Goal: Transaction & Acquisition: Purchase product/service

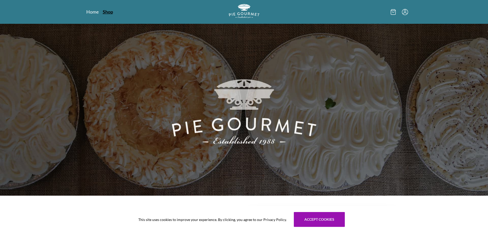
click at [108, 11] on link "Shop" at bounding box center [108, 12] width 10 height 6
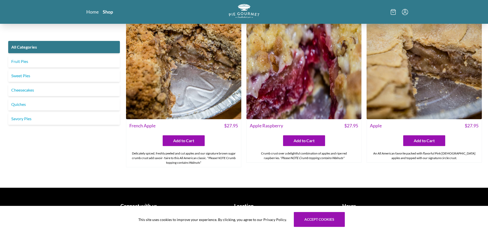
scroll to position [2006, 0]
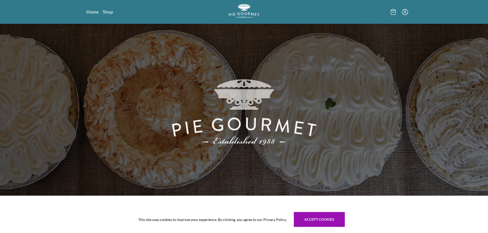
click at [102, 9] on nav "Home Shop" at bounding box center [137, 12] width 103 height 6
click at [112, 14] on link "Shop" at bounding box center [108, 12] width 10 height 6
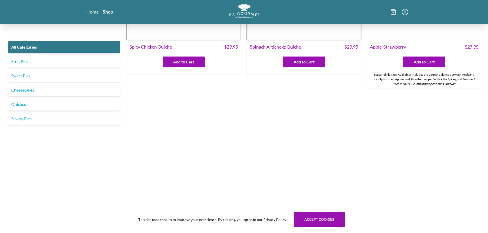
scroll to position [282, 0]
